Goal: Entertainment & Leisure: Consume media (video, audio)

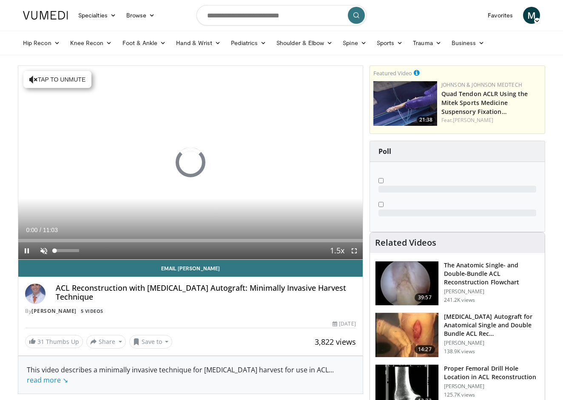
click at [43, 252] on span "Video Player" at bounding box center [43, 250] width 17 height 17
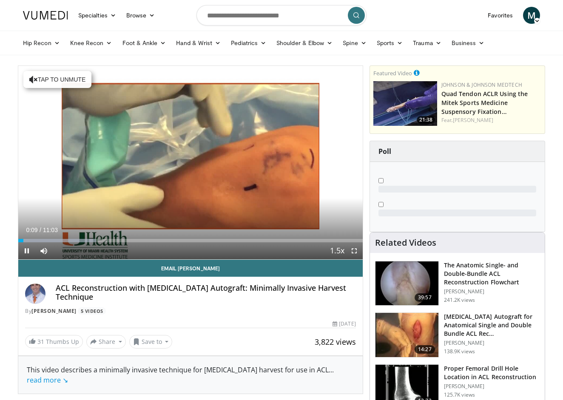
click at [355, 252] on span "Video Player" at bounding box center [353, 250] width 17 height 17
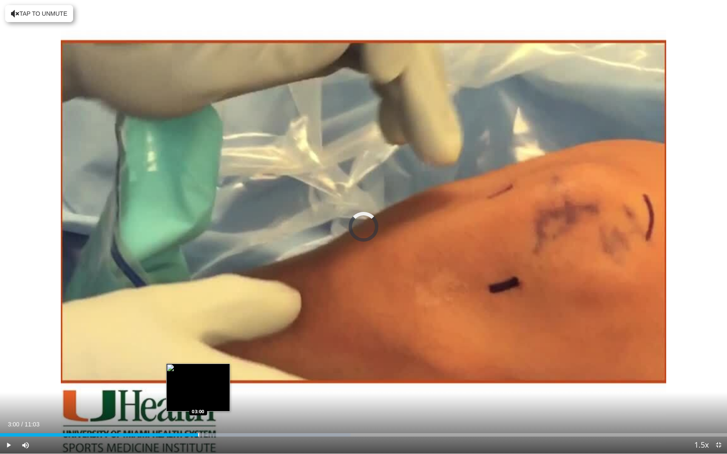
click at [198, 399] on div "Progress Bar" at bounding box center [198, 434] width 1 height 3
click at [197, 399] on div "Loaded : 49.73% 03:05 03:00" at bounding box center [363, 434] width 727 height 3
click at [194, 399] on div "03:01" at bounding box center [99, 434] width 198 height 3
